Goal: Task Accomplishment & Management: Use online tool/utility

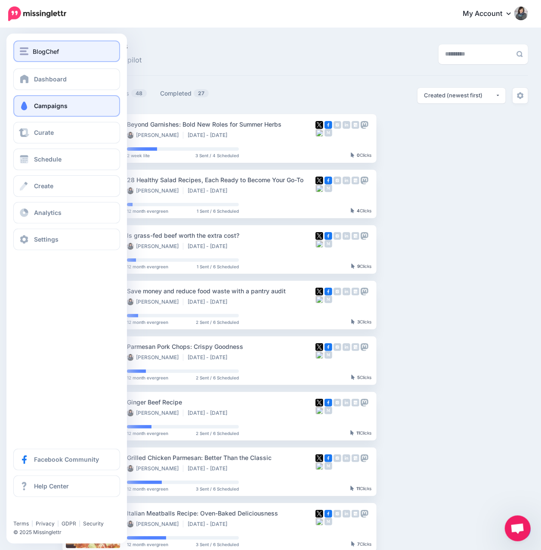
click at [36, 43] on button "BlogChef" at bounding box center [66, 51] width 107 height 22
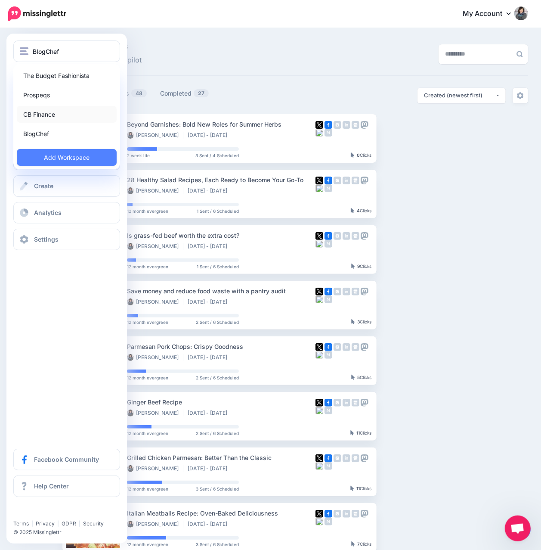
click at [61, 113] on link "CB Finance" at bounding box center [67, 114] width 100 height 17
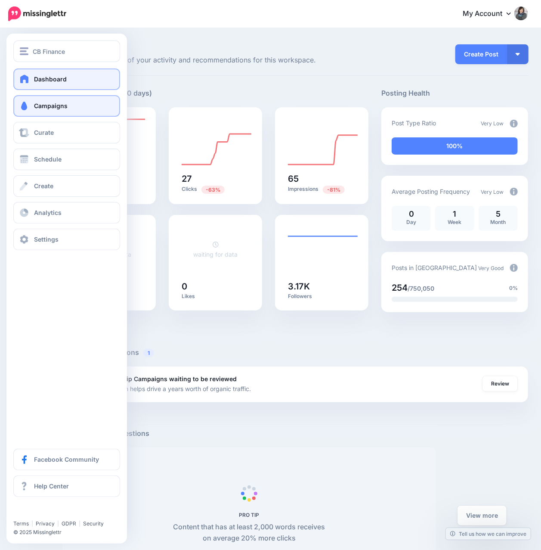
click at [26, 102] on span at bounding box center [24, 106] width 11 height 9
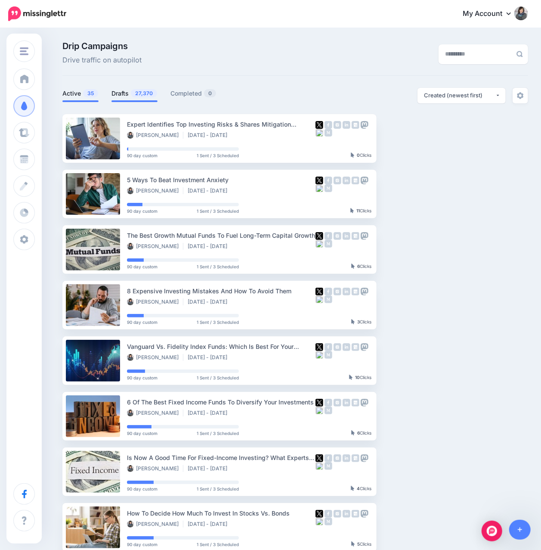
click at [135, 99] on link "Drafts 27,370" at bounding box center [134, 93] width 46 height 10
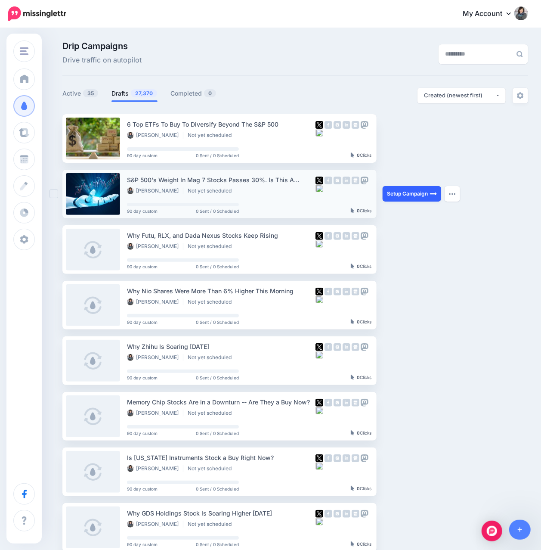
click at [402, 195] on link "Setup Campaign" at bounding box center [412, 193] width 59 height 15
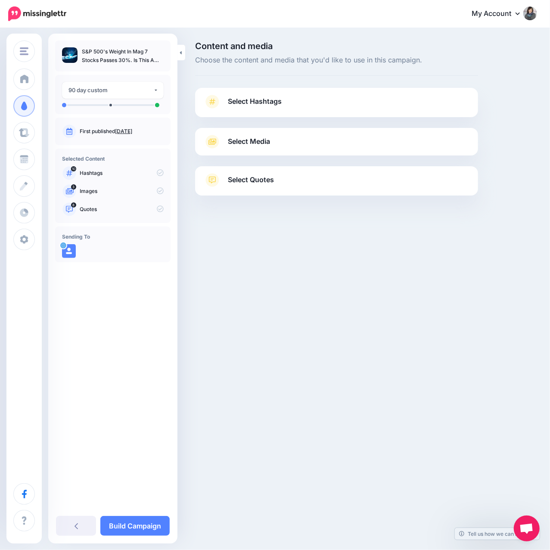
click at [275, 106] on span "Select Hashtags" at bounding box center [255, 102] width 54 height 12
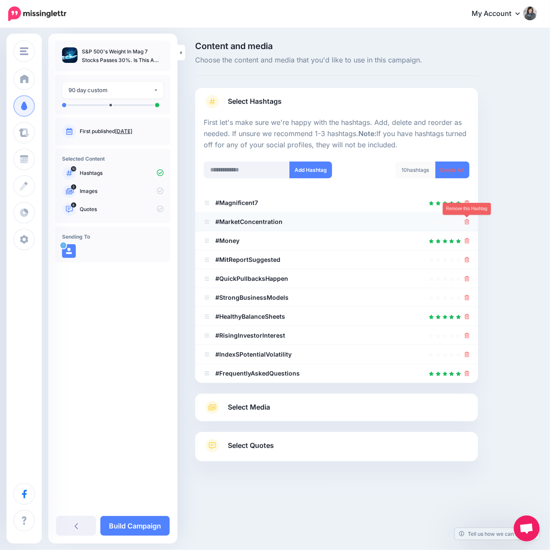
click at [466, 222] on icon at bounding box center [466, 221] width 5 height 5
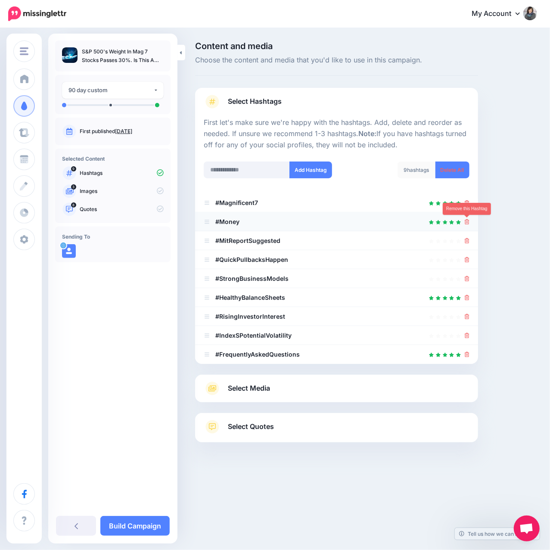
click at [466, 220] on icon at bounding box center [466, 221] width 5 height 5
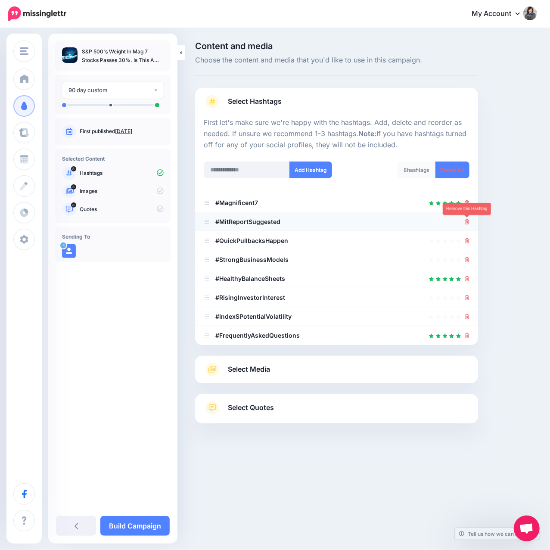
click at [466, 222] on icon at bounding box center [466, 221] width 5 height 5
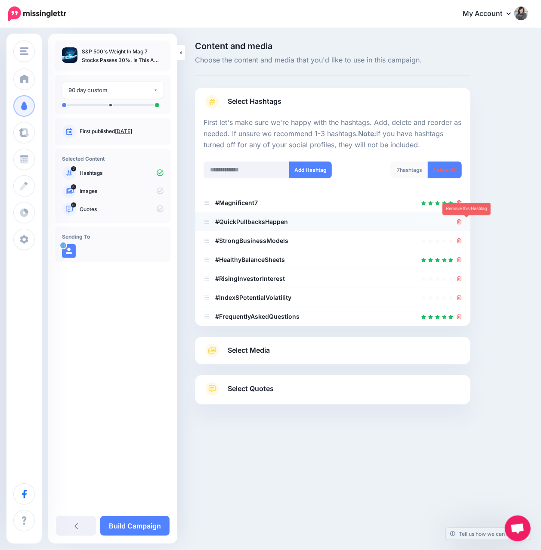
click at [462, 222] on icon at bounding box center [459, 221] width 5 height 5
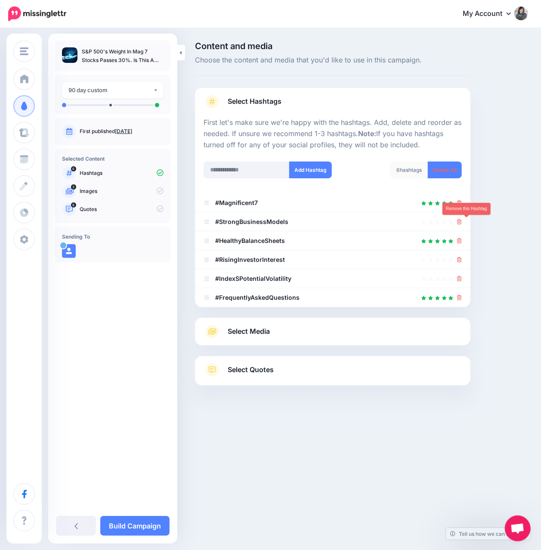
click at [462, 222] on icon at bounding box center [459, 221] width 5 height 5
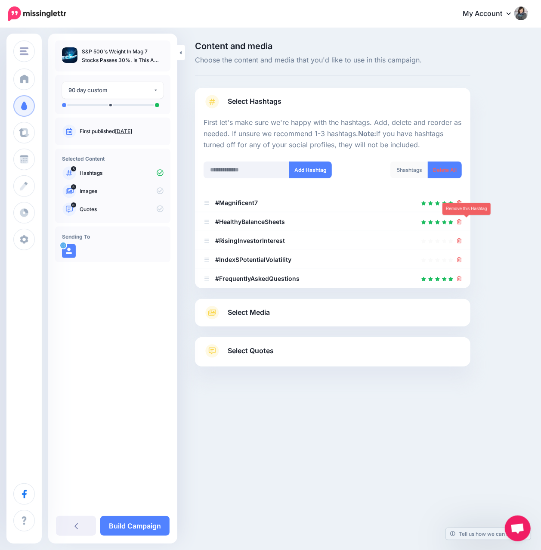
click at [462, 222] on icon at bounding box center [459, 221] width 5 height 5
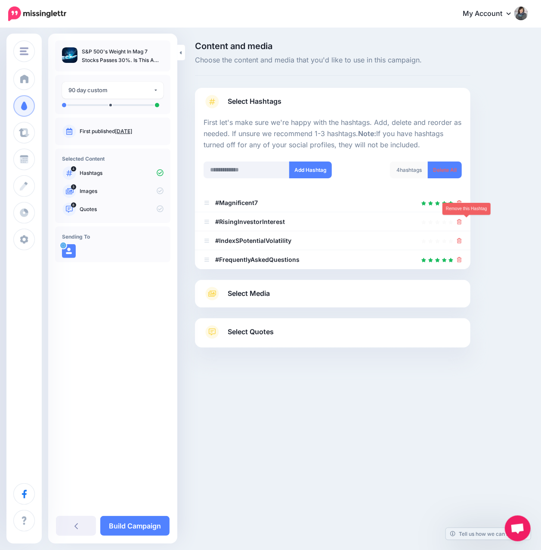
click at [462, 222] on icon at bounding box center [459, 221] width 5 height 5
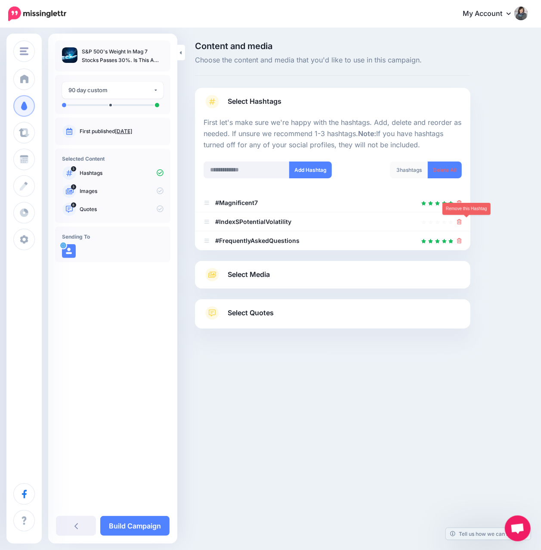
click at [462, 222] on icon at bounding box center [459, 221] width 5 height 5
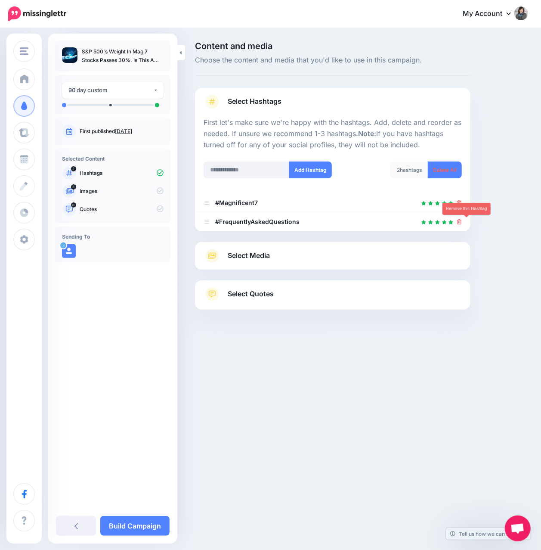
click at [462, 222] on icon at bounding box center [459, 221] width 5 height 5
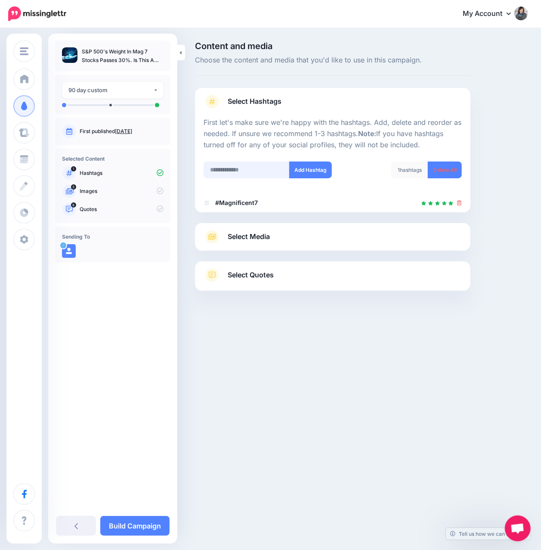
click at [228, 173] on input "text" at bounding box center [247, 169] width 86 height 17
click at [228, 173] on input "******" at bounding box center [247, 169] width 86 height 17
type input "******"
click at [314, 167] on button "Add Hashtag" at bounding box center [310, 169] width 43 height 17
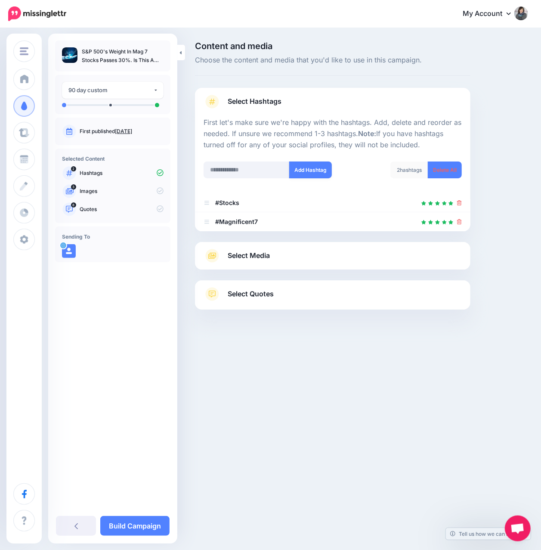
scroll to position [12, 0]
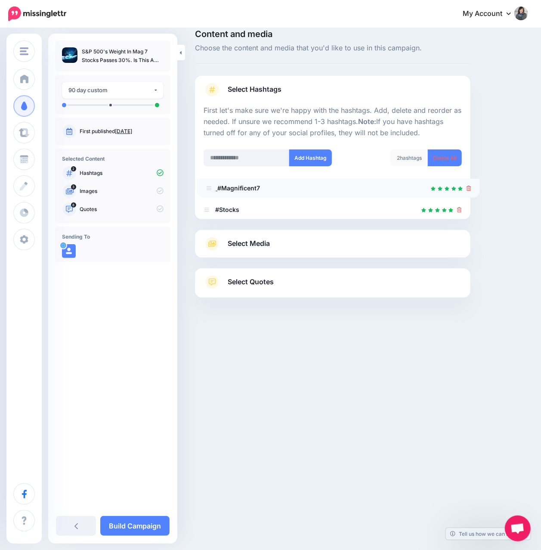
drag, startPoint x: 207, startPoint y: 209, endPoint x: 209, endPoint y: 188, distance: 21.6
click at [255, 157] on input "text" at bounding box center [247, 157] width 86 height 17
type input "*******"
click at [322, 157] on button "Add Hashtag" at bounding box center [310, 157] width 43 height 17
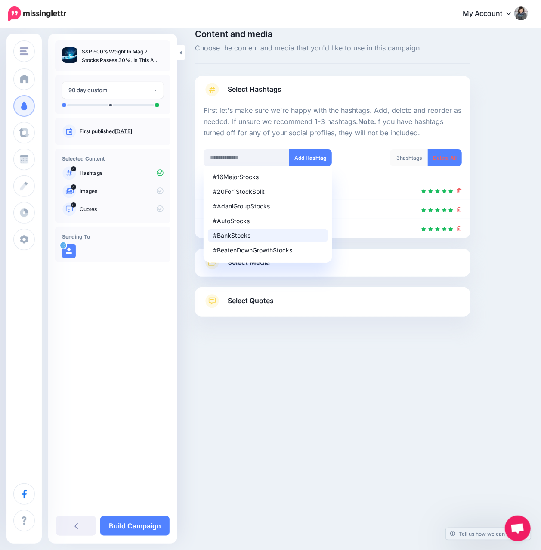
click at [299, 367] on div "Content and media Choose the content and media that you'd like to use in this c…" at bounding box center [270, 194] width 541 height 355
click at [219, 155] on input "text" at bounding box center [247, 157] width 86 height 17
click at [258, 138] on p "First let's make sure we're happy with the hashtags. Add, delete and reorder as…" at bounding box center [333, 122] width 258 height 34
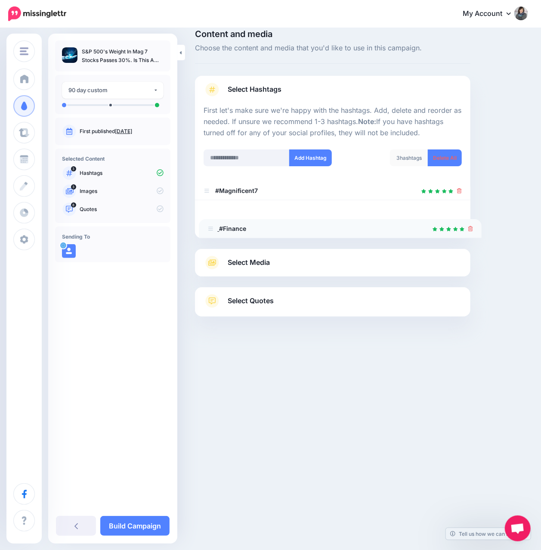
drag, startPoint x: 207, startPoint y: 190, endPoint x: 210, endPoint y: 228, distance: 38.1
click at [319, 354] on div at bounding box center [332, 337] width 275 height 43
click at [209, 267] on icon at bounding box center [211, 263] width 15 height 14
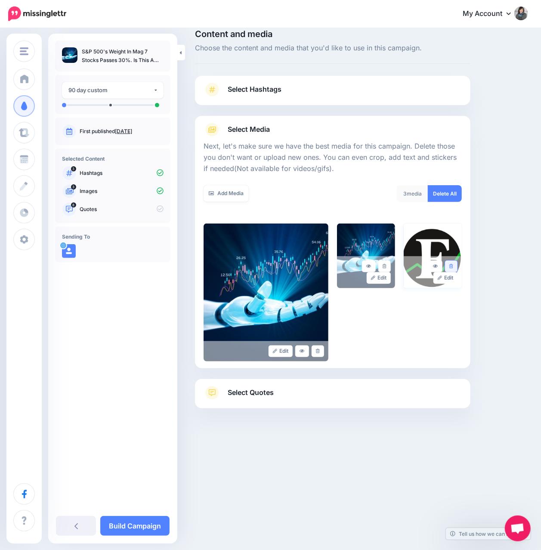
click at [453, 267] on icon at bounding box center [451, 266] width 4 height 5
click at [247, 392] on span "Select Quotes" at bounding box center [251, 392] width 46 height 12
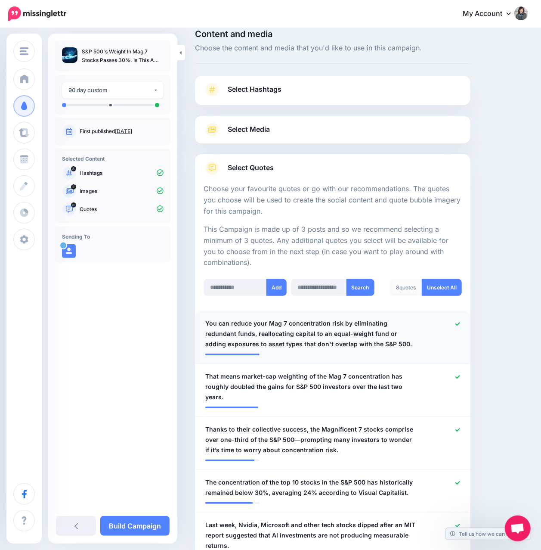
scroll to position [184, 0]
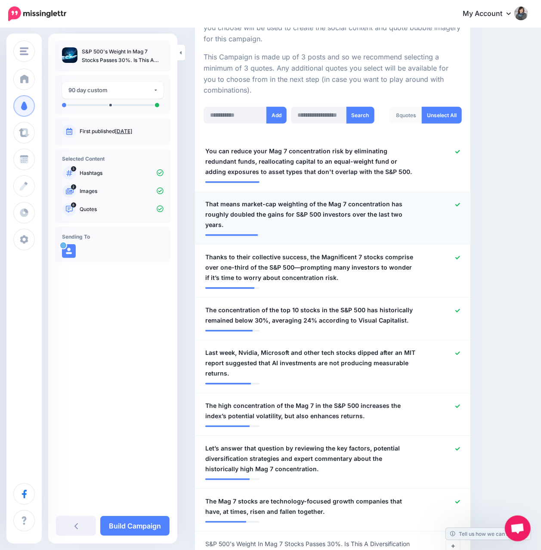
click at [460, 203] on icon at bounding box center [457, 204] width 5 height 5
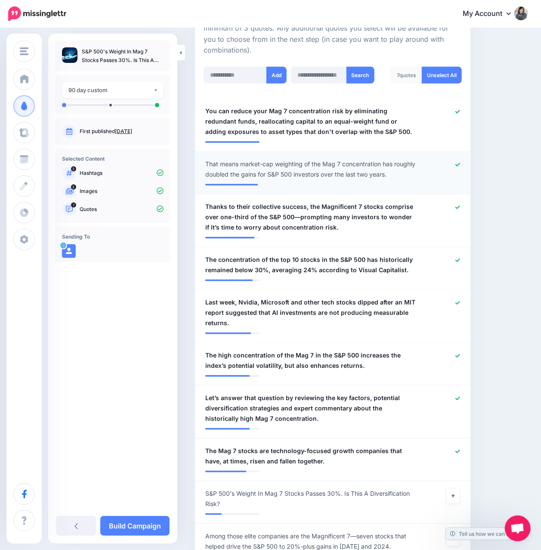
scroll to position [241, 0]
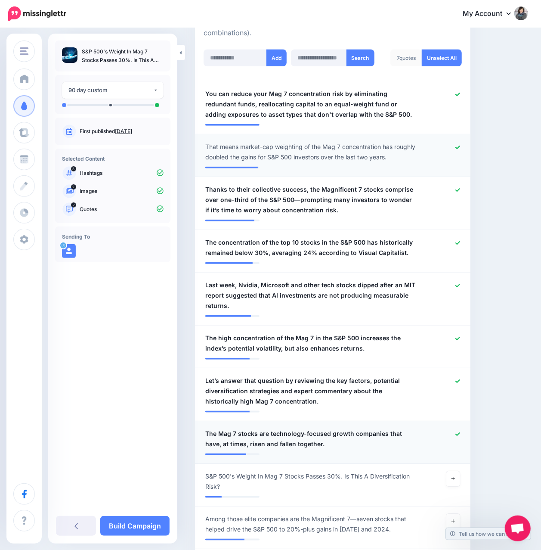
click at [460, 432] on icon at bounding box center [457, 434] width 5 height 5
click at [460, 379] on icon at bounding box center [457, 381] width 5 height 5
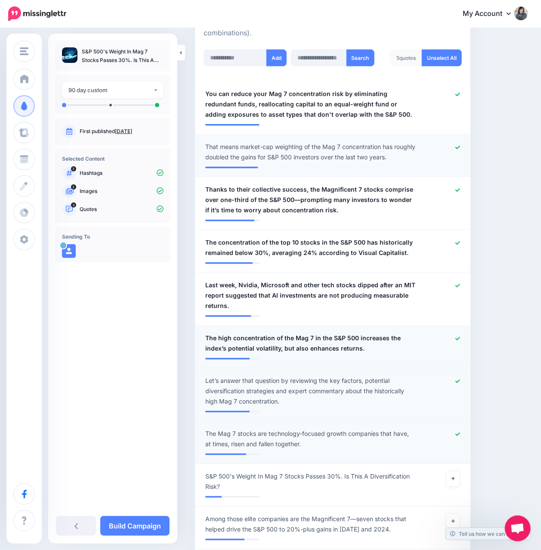
click at [460, 338] on icon at bounding box center [457, 338] width 5 height 5
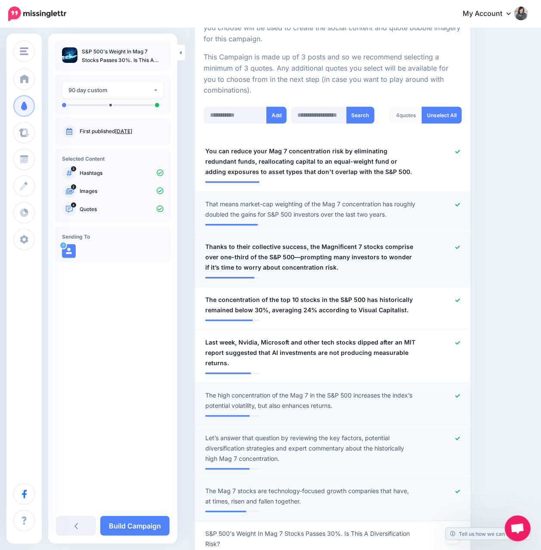
click at [460, 247] on icon at bounding box center [457, 247] width 5 height 5
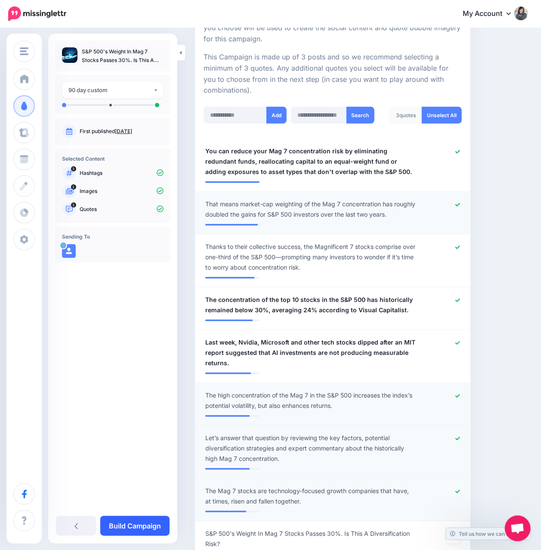
click at [140, 522] on link "Build Campaign" at bounding box center [134, 526] width 69 height 20
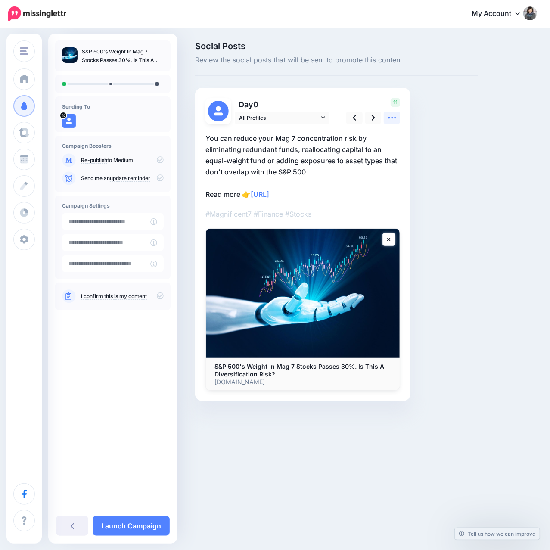
click at [389, 121] on icon at bounding box center [391, 117] width 9 height 9
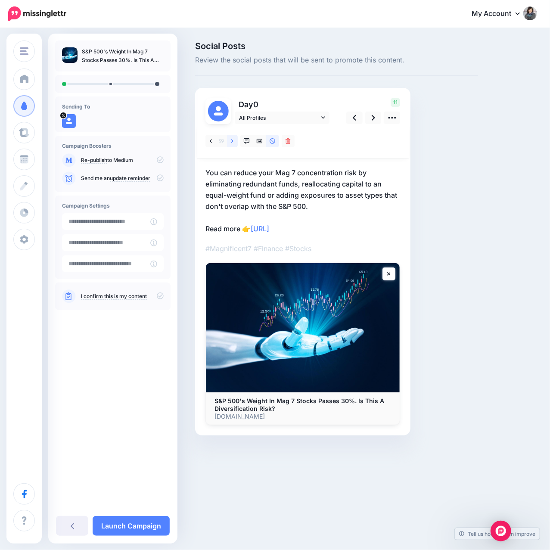
click at [231, 143] on icon at bounding box center [232, 141] width 2 height 6
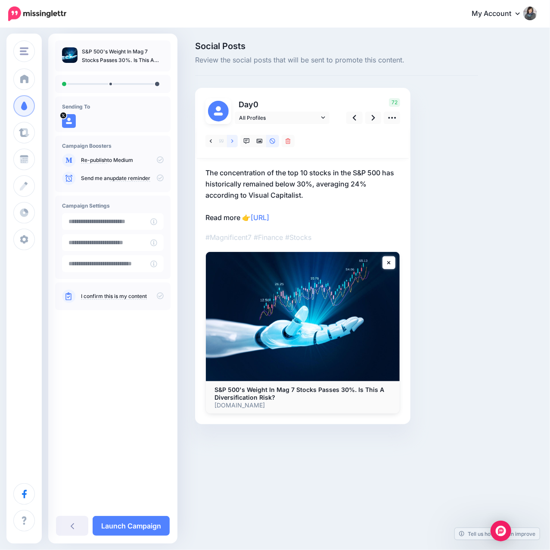
click at [231, 143] on icon at bounding box center [232, 141] width 2 height 6
click at [372, 121] on icon at bounding box center [372, 117] width 3 height 9
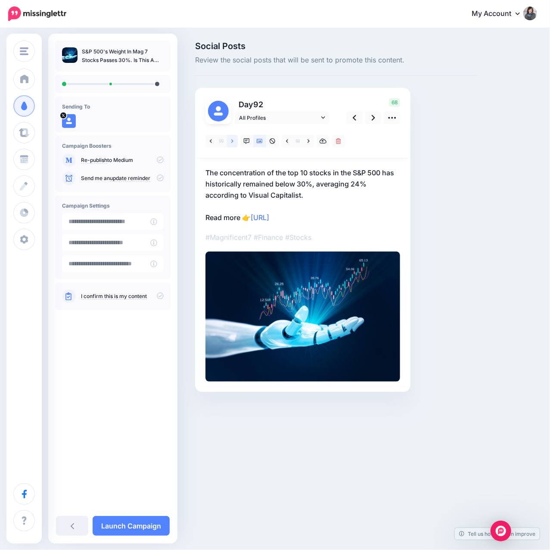
click at [228, 140] on link at bounding box center [232, 141] width 11 height 12
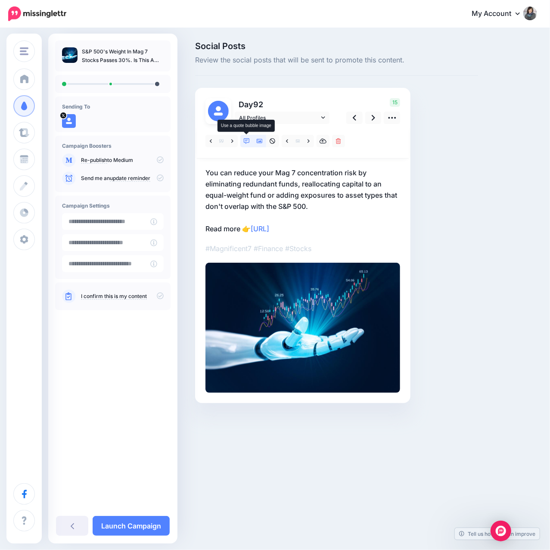
click at [250, 142] on link at bounding box center [246, 141] width 13 height 12
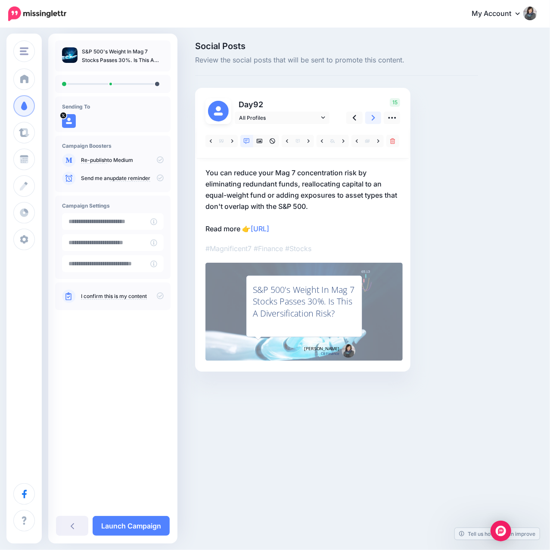
click at [374, 123] on link at bounding box center [373, 117] width 16 height 12
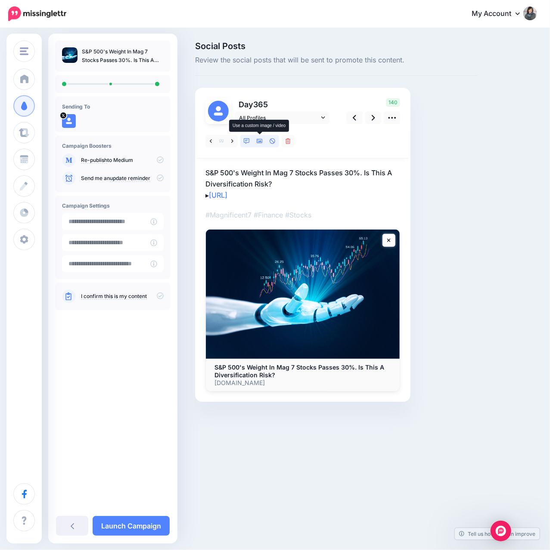
drag, startPoint x: 259, startPoint y: 142, endPoint x: 244, endPoint y: 145, distance: 15.5
click at [258, 142] on icon at bounding box center [260, 141] width 6 height 4
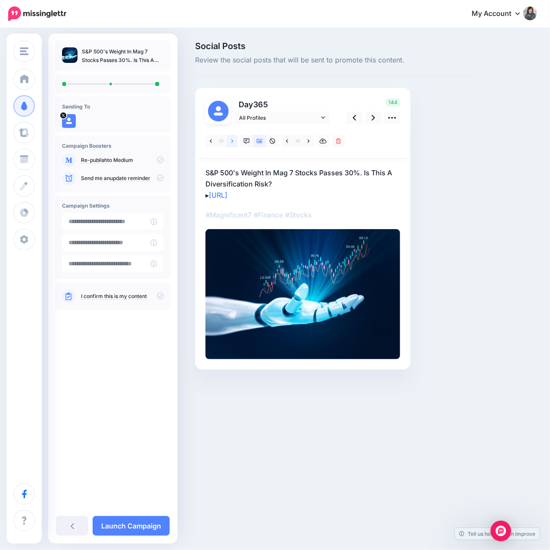
click at [232, 142] on icon at bounding box center [232, 140] width 2 height 3
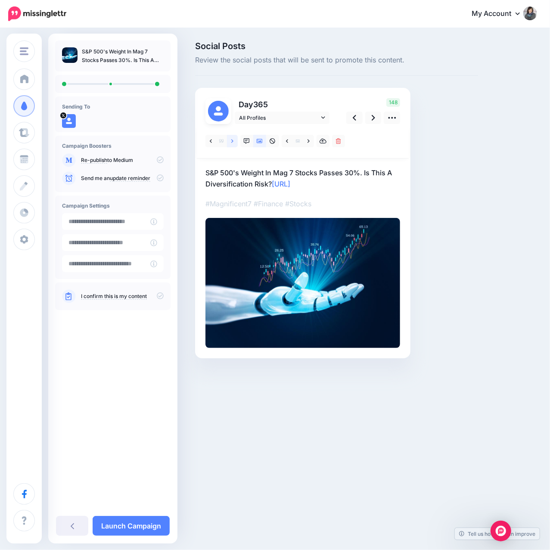
click at [232, 142] on icon at bounding box center [232, 140] width 2 height 3
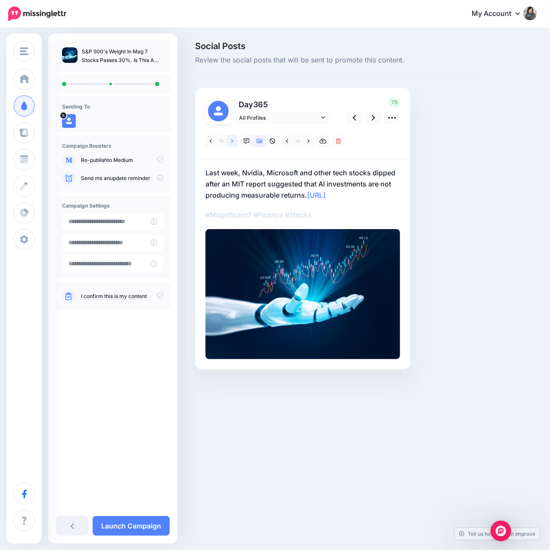
click at [232, 142] on icon at bounding box center [232, 140] width 2 height 3
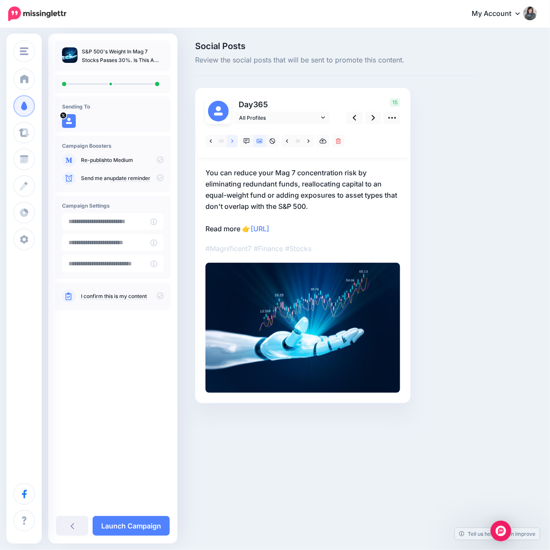
click at [232, 142] on icon at bounding box center [232, 140] width 2 height 3
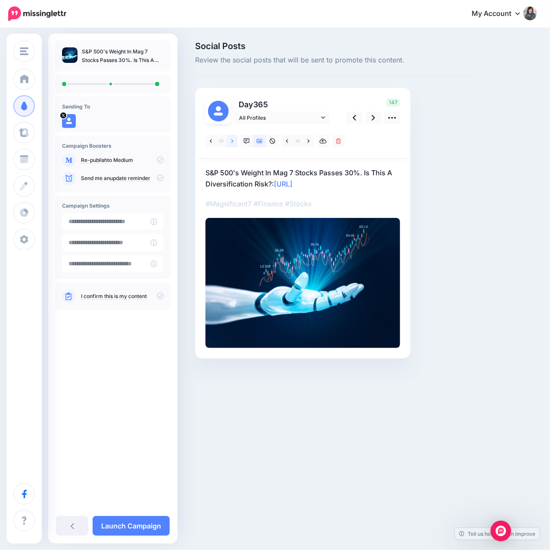
click at [232, 142] on icon at bounding box center [232, 140] width 2 height 3
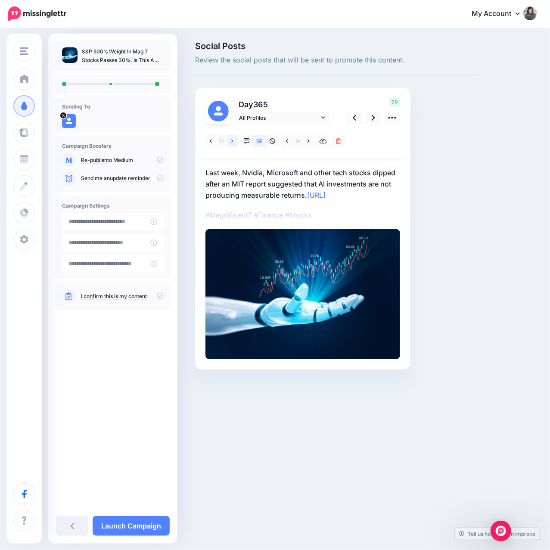
click at [232, 142] on icon at bounding box center [232, 140] width 2 height 3
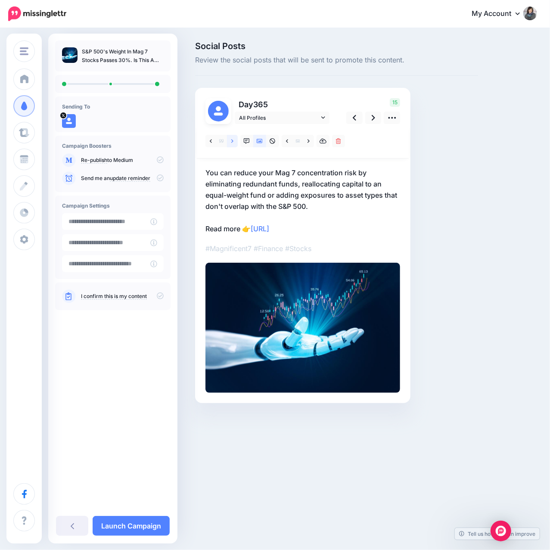
click at [232, 142] on icon at bounding box center [232, 140] width 2 height 3
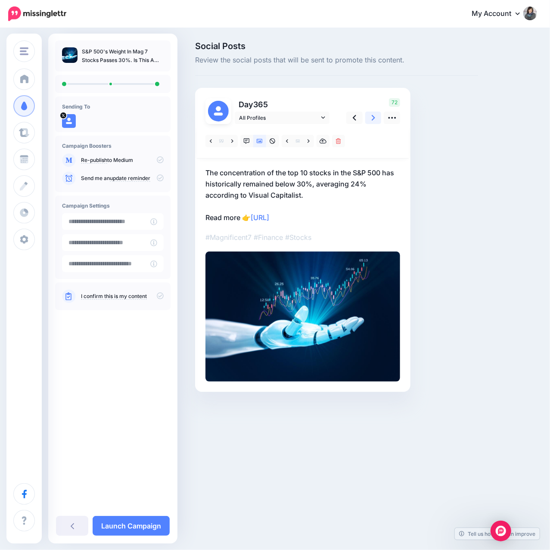
click at [371, 116] on icon at bounding box center [372, 117] width 3 height 9
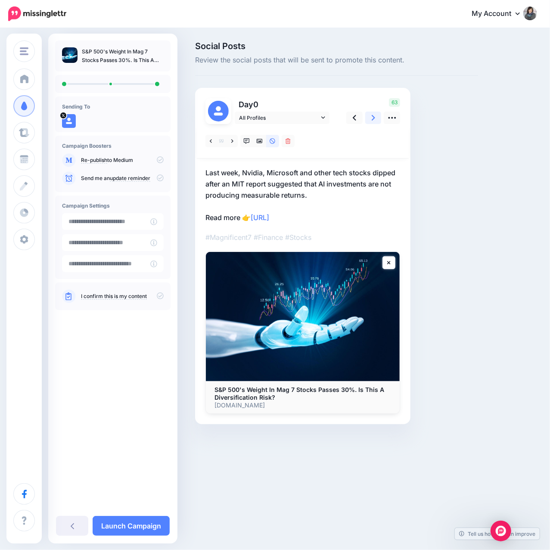
click at [372, 116] on icon at bounding box center [372, 118] width 3 height 6
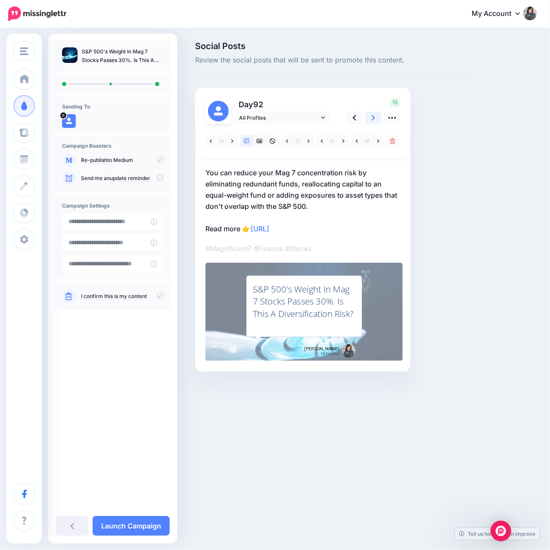
click at [372, 116] on icon at bounding box center [372, 118] width 3 height 6
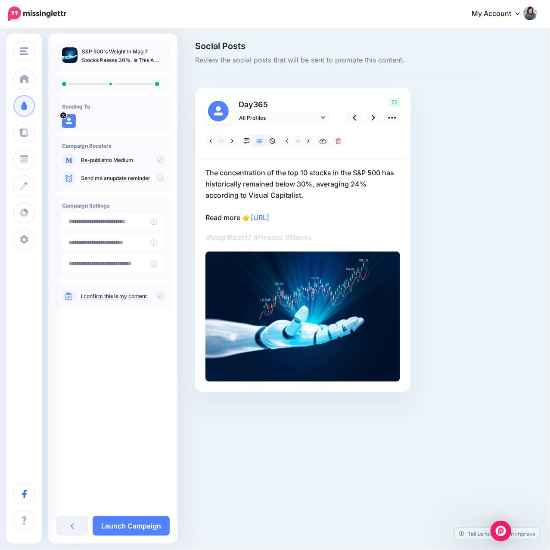
click at [158, 296] on icon at bounding box center [160, 295] width 7 height 7
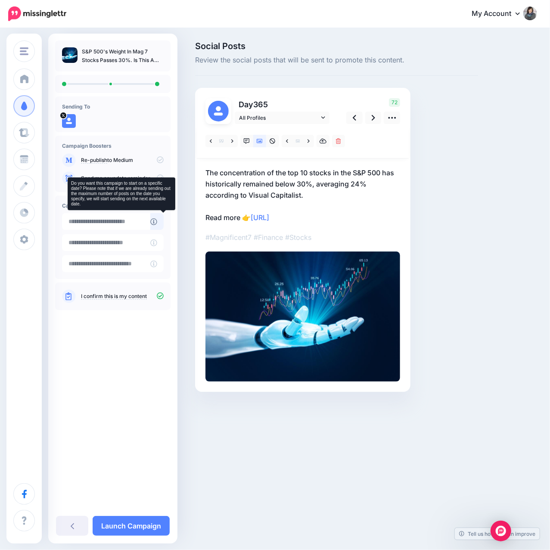
click at [157, 218] on icon at bounding box center [153, 221] width 7 height 7
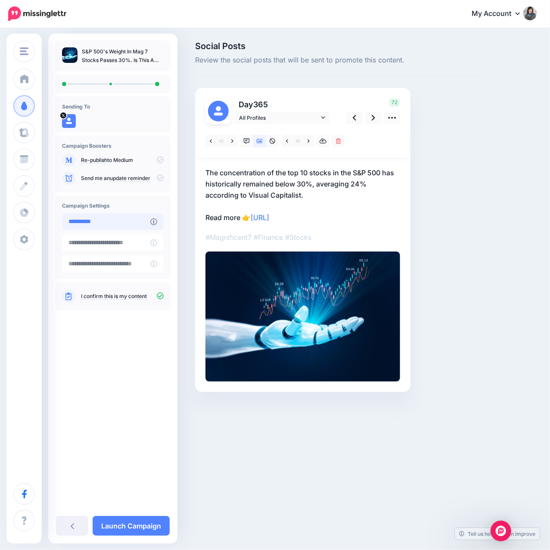
click at [127, 220] on input "**********" at bounding box center [106, 221] width 88 height 17
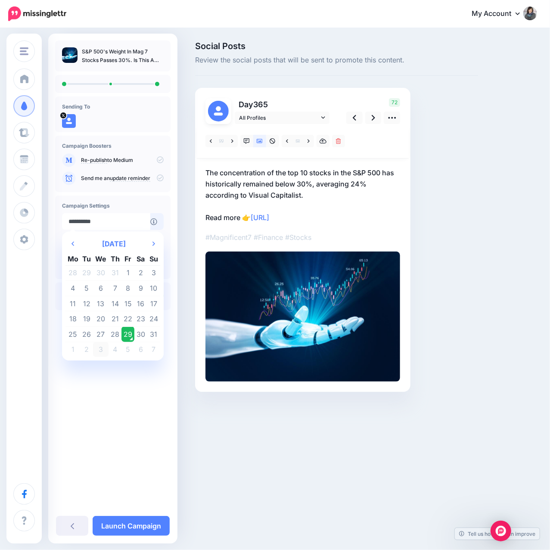
click at [100, 348] on td "3" at bounding box center [100, 349] width 15 height 15
type input "**********"
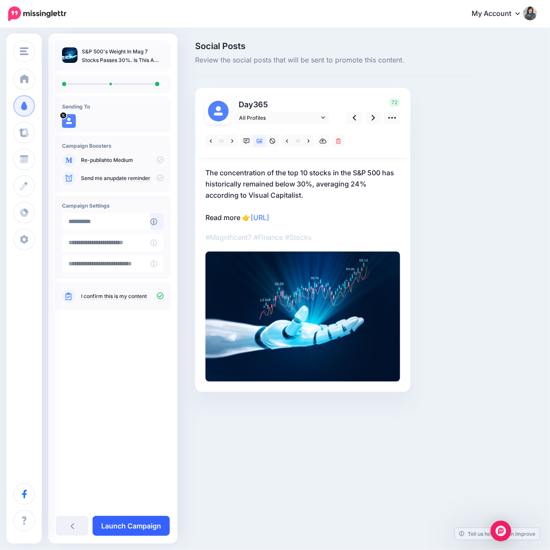
click at [140, 529] on link "Launch Campaign" at bounding box center [131, 526] width 77 height 20
